Goal: Navigation & Orientation: Go to known website

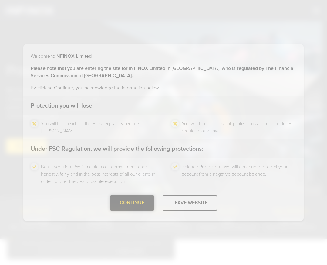
click at [130, 202] on div "CONTINUE" at bounding box center [132, 202] width 44 height 15
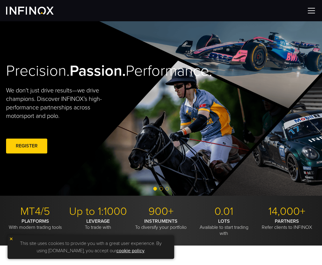
click at [309, 10] on img at bounding box center [311, 10] width 9 height 9
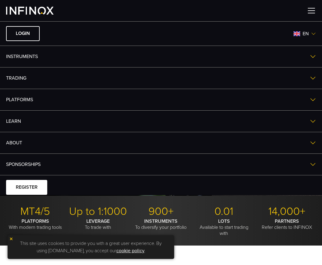
click at [312, 34] on img at bounding box center [314, 33] width 5 height 5
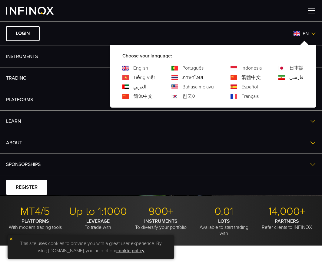
click at [244, 24] on li "LOGIN en Choose your language: English Tiếng Việt العربي 简体中文 Português ภาษาไทย…" at bounding box center [161, 33] width 322 height 24
